Goal: Task Accomplishment & Management: Complete application form

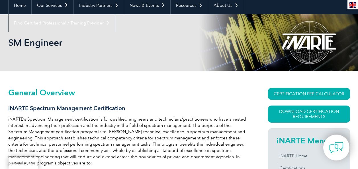
scroll to position [85, 0]
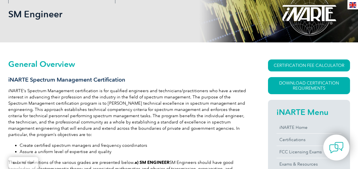
drag, startPoint x: 33, startPoint y: 94, endPoint x: 230, endPoint y: 99, distance: 197.3
click at [230, 99] on p "iNARTE’s Spectrum Management certification is for qualified engineers and techn…" at bounding box center [127, 113] width 239 height 50
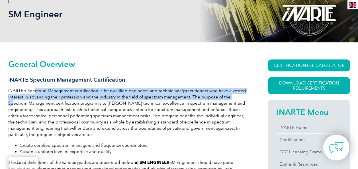
click at [203, 122] on p "iNARTE’s Spectrum Management certification is for qualified engineers and techn…" at bounding box center [127, 113] width 239 height 50
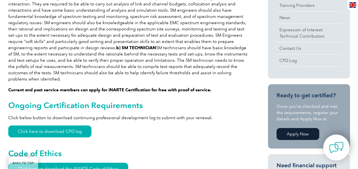
scroll to position [199, 0]
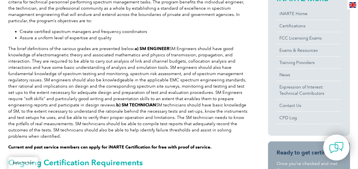
drag, startPoint x: 91, startPoint y: 142, endPoint x: 212, endPoint y: 142, distance: 121.4
click at [212, 144] on p "Current and past service members can apply for iNARTE Certification for free wi…" at bounding box center [127, 147] width 239 height 6
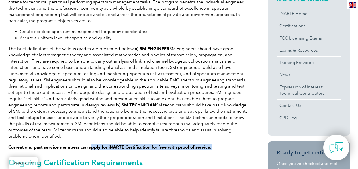
drag, startPoint x: 212, startPoint y: 142, endPoint x: 215, endPoint y: 145, distance: 4.2
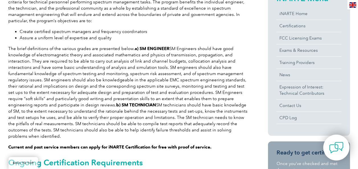
drag, startPoint x: 15, startPoint y: 86, endPoint x: 161, endPoint y: 86, distance: 145.3
click at [162, 86] on p "The brief definitions of the various grades are presented below. a) SM ENGINEER…" at bounding box center [127, 93] width 239 height 94
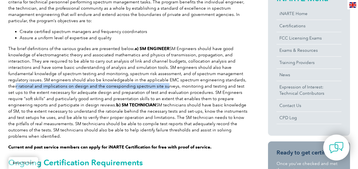
click at [181, 97] on p "The brief definitions of the various grades are presented below. a) SM ENGINEER…" at bounding box center [127, 93] width 239 height 94
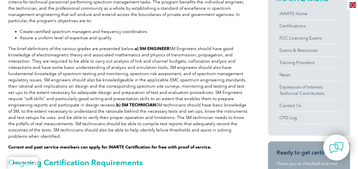
drag, startPoint x: 12, startPoint y: 105, endPoint x: 88, endPoint y: 106, distance: 75.5
click at [88, 105] on p "The brief definitions of the various grades are presented below. a) SM ENGINEER…" at bounding box center [127, 93] width 239 height 94
click at [115, 115] on p "The brief definitions of the various grades are presented below. a) SM ENGINEER…" at bounding box center [127, 93] width 239 height 94
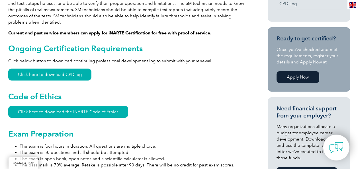
scroll to position [342, 0]
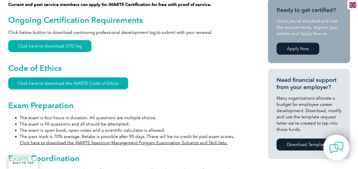
click at [298, 51] on link "Apply Now" at bounding box center [298, 49] width 43 height 12
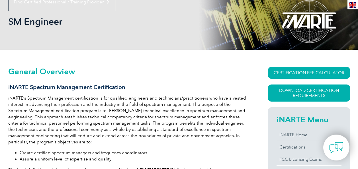
scroll to position [0, 0]
